Goal: Find contact information: Find contact information

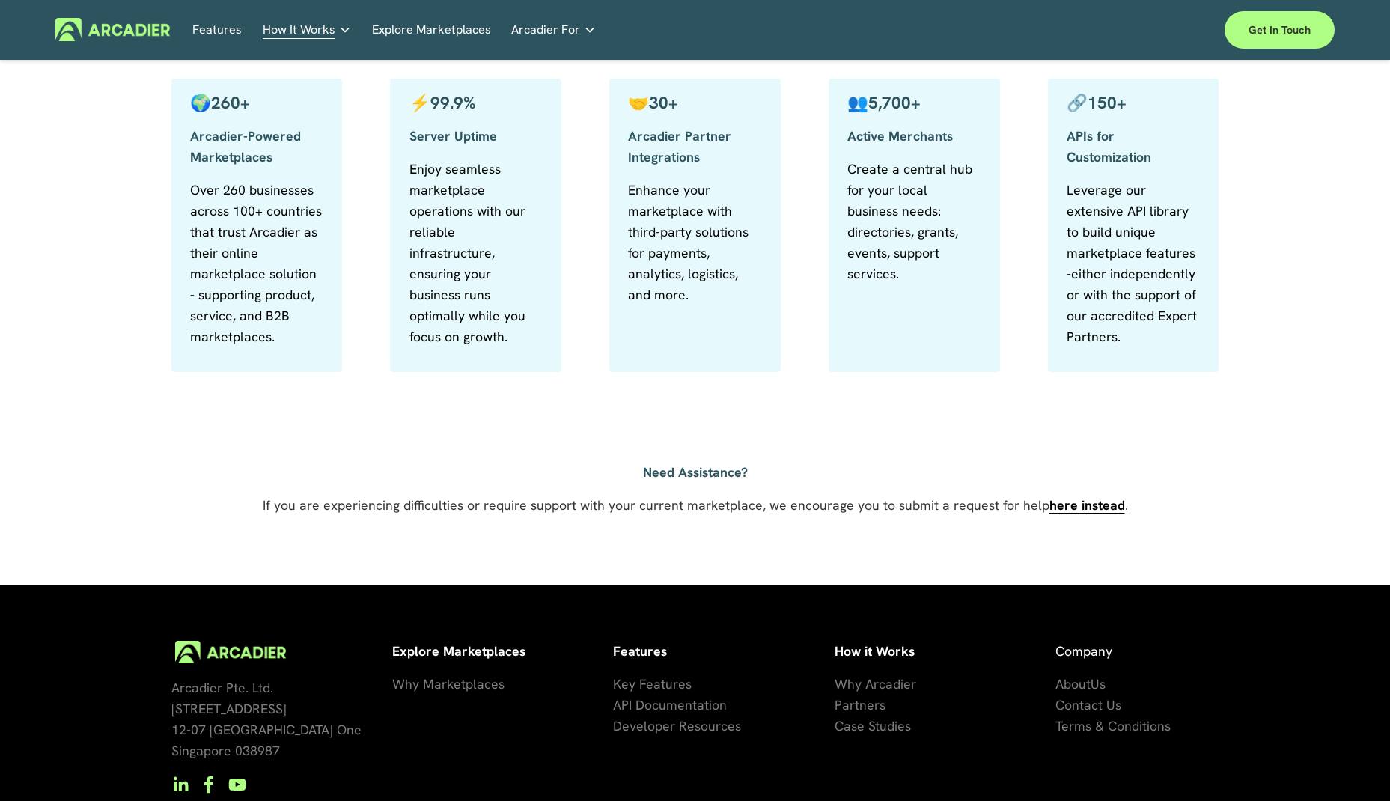
scroll to position [905, 0]
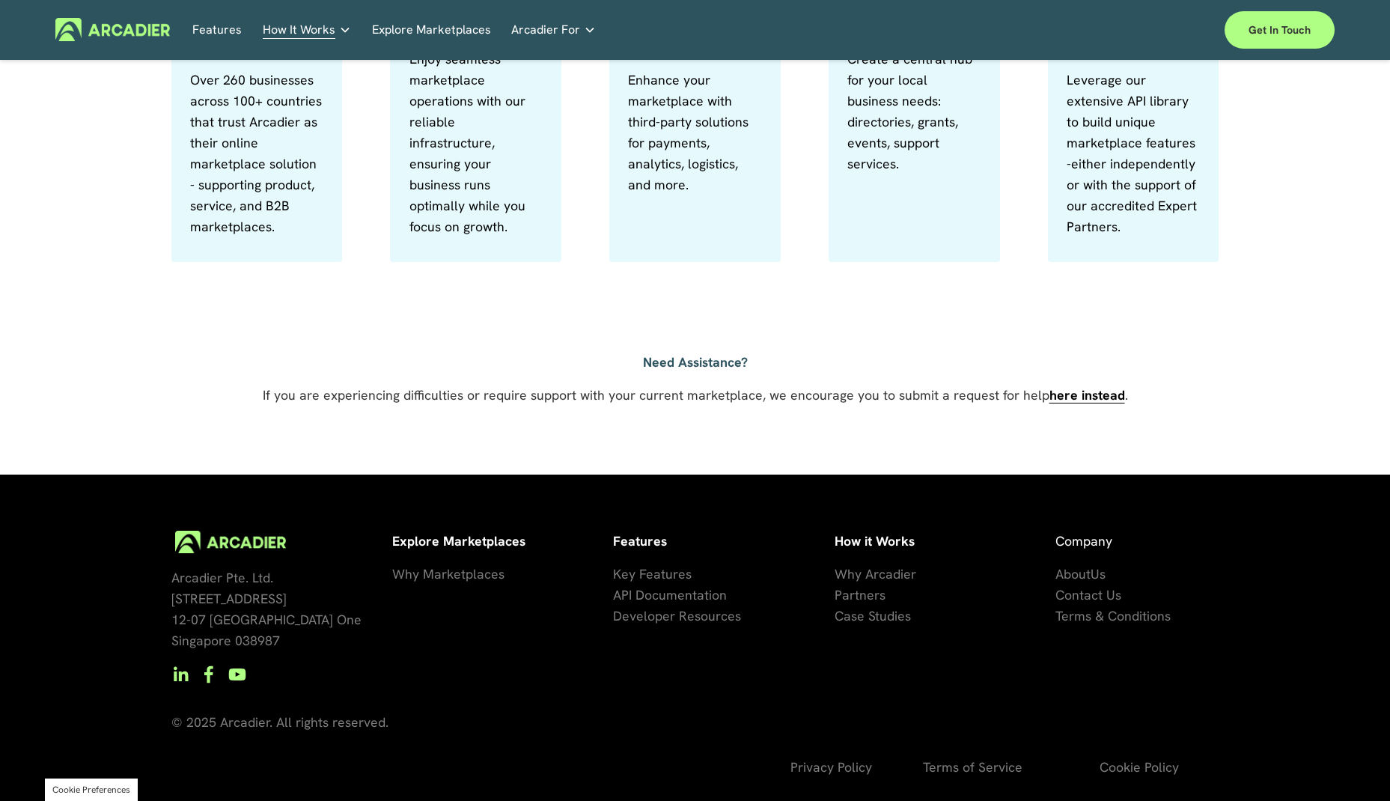
click at [1076, 597] on span "Contact Us" at bounding box center [1088, 594] width 66 height 17
